Goal: Transaction & Acquisition: Purchase product/service

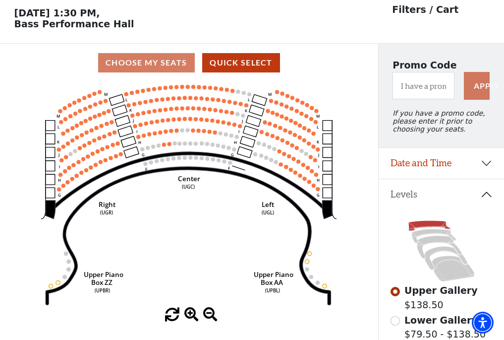
scroll to position [46, 0]
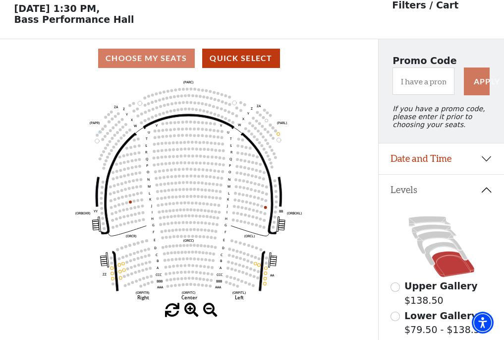
scroll to position [46, 0]
